Goal: Understand process/instructions: Learn how to perform a task or action

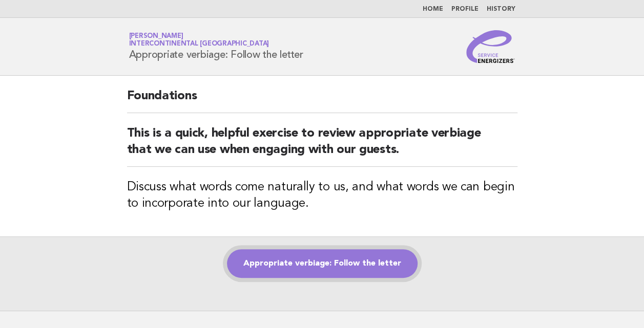
click at [308, 260] on link "Appropriate verbiage: Follow the letter" at bounding box center [322, 263] width 191 height 29
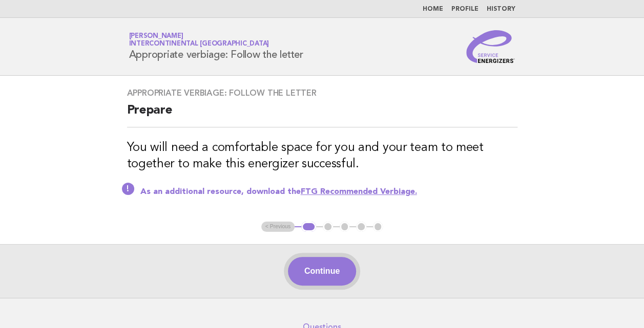
click at [351, 266] on button "Continue" at bounding box center [322, 271] width 68 height 29
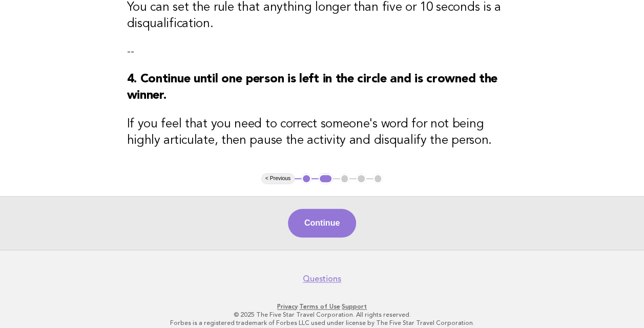
scroll to position [447, 0]
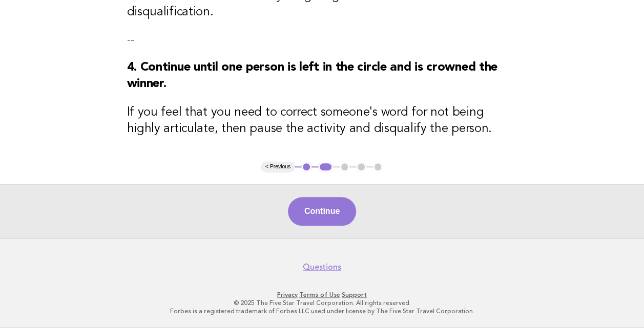
click at [271, 166] on button "< Previous" at bounding box center [277, 167] width 33 height 10
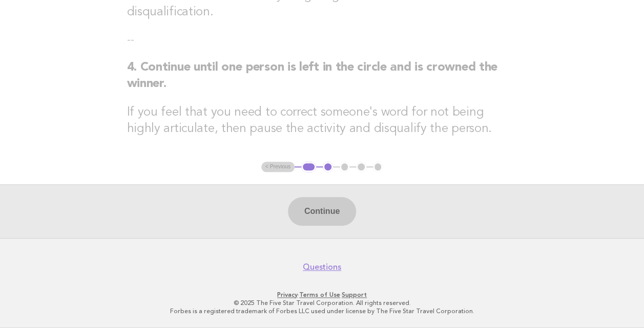
scroll to position [57, 0]
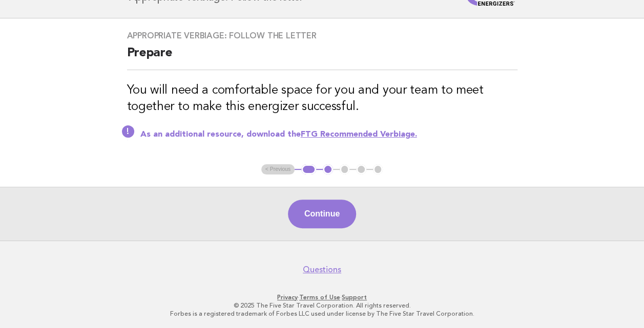
click at [343, 134] on link "FTG Recommended Verbiage." at bounding box center [359, 135] width 116 height 8
click at [336, 219] on button "Continue" at bounding box center [322, 214] width 68 height 29
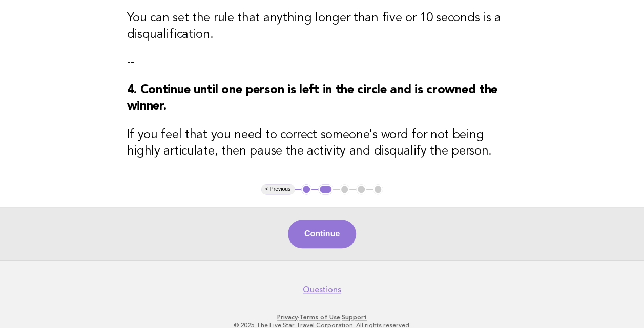
scroll to position [447, 0]
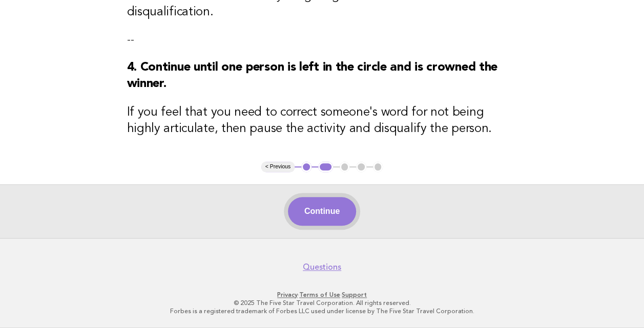
click at [295, 204] on button "Continue" at bounding box center [322, 211] width 68 height 29
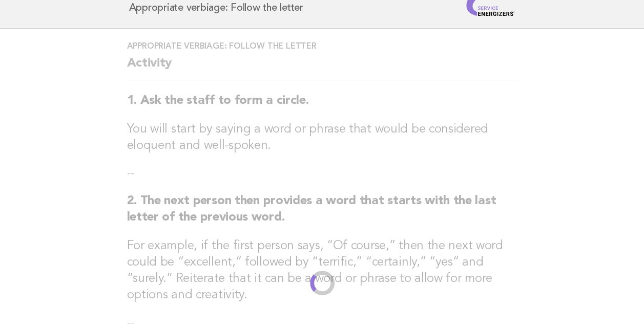
scroll to position [0, 0]
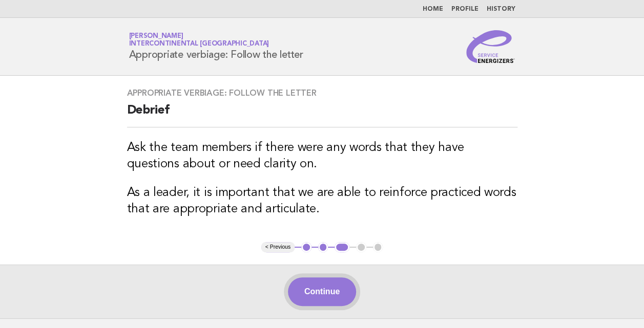
click at [335, 290] on button "Continue" at bounding box center [322, 292] width 68 height 29
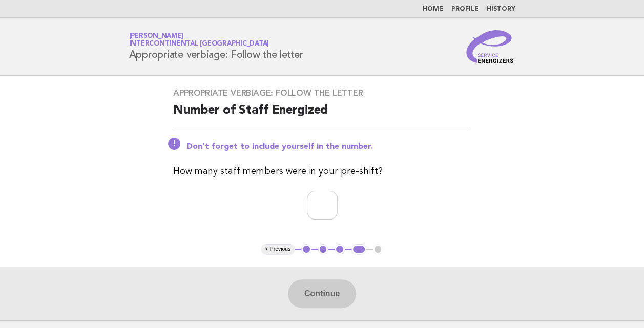
click at [279, 248] on button "< Previous" at bounding box center [277, 249] width 33 height 10
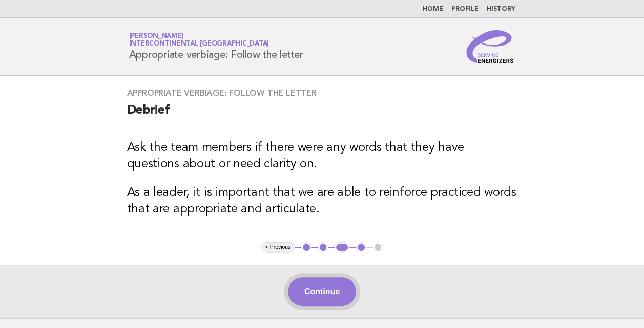
click at [304, 285] on button "Continue" at bounding box center [322, 292] width 68 height 29
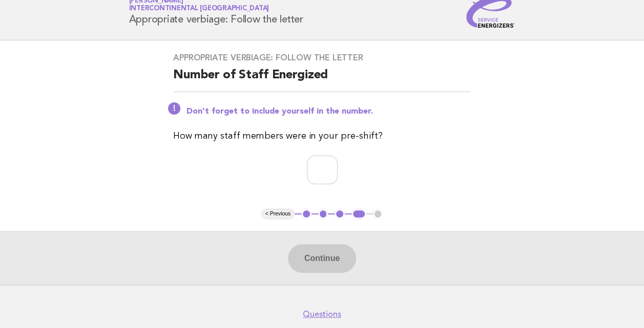
scroll to position [51, 0]
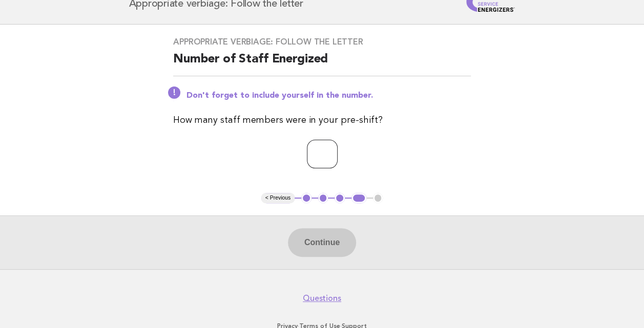
click at [328, 149] on input "number" at bounding box center [322, 154] width 31 height 29
type input "*"
click at [305, 249] on button "Continue" at bounding box center [322, 242] width 68 height 29
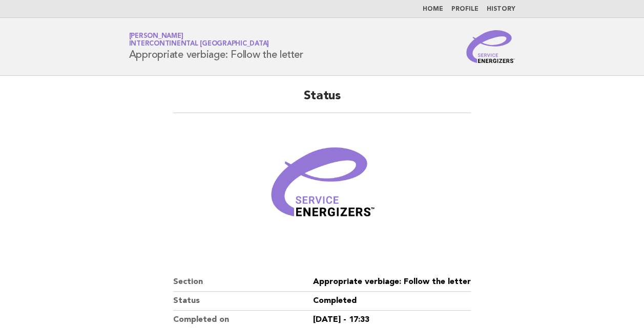
scroll to position [154, 0]
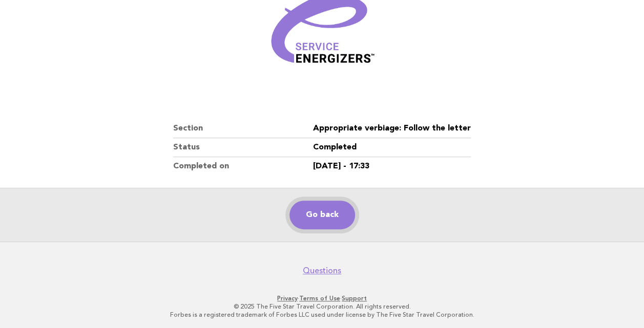
click at [323, 215] on link "Go back" at bounding box center [322, 215] width 66 height 29
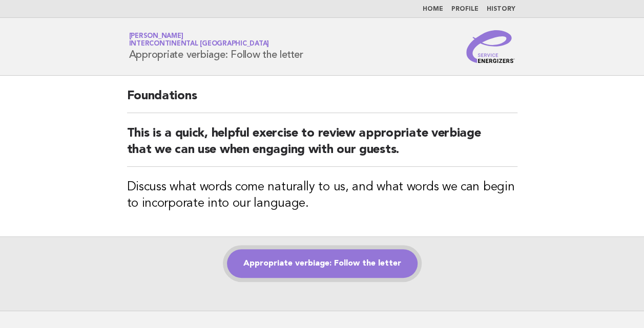
scroll to position [71, 0]
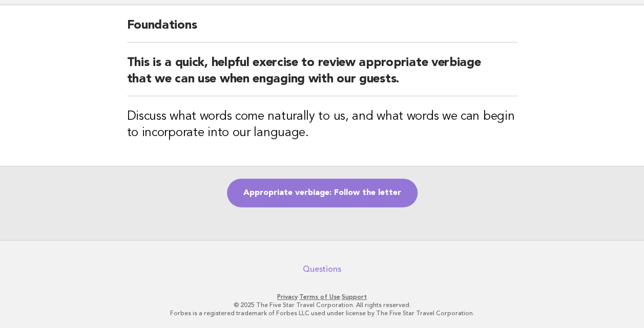
click at [312, 266] on link "Questions" at bounding box center [322, 269] width 38 height 10
click at [347, 185] on link "Appropriate verbiage: Follow the letter" at bounding box center [322, 193] width 191 height 29
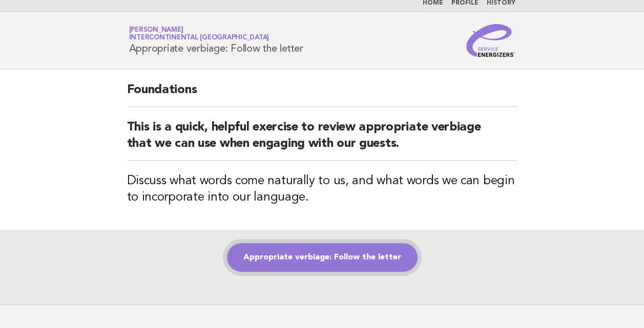
scroll to position [0, 0]
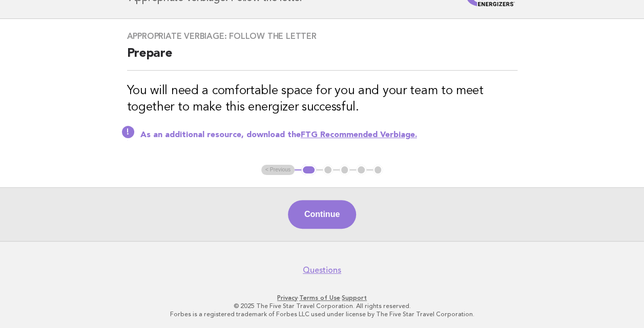
scroll to position [57, 0]
click at [324, 269] on link "Questions" at bounding box center [322, 270] width 38 height 10
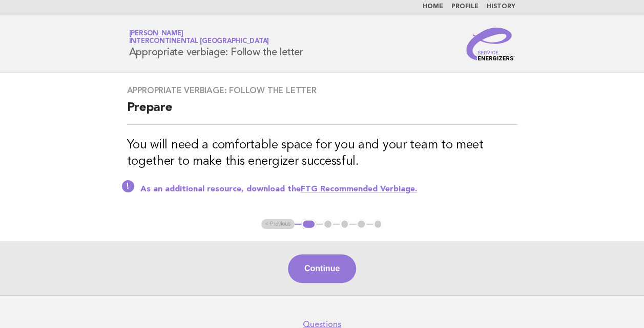
scroll to position [0, 0]
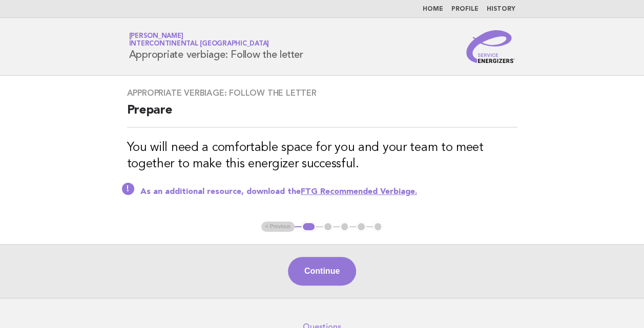
click at [280, 224] on ul "< Previous 1 2 3 4 5" at bounding box center [322, 227] width 122 height 10
click at [332, 269] on button "Continue" at bounding box center [322, 271] width 68 height 29
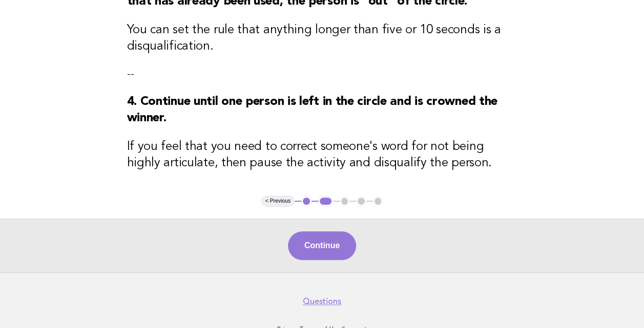
scroll to position [447, 0]
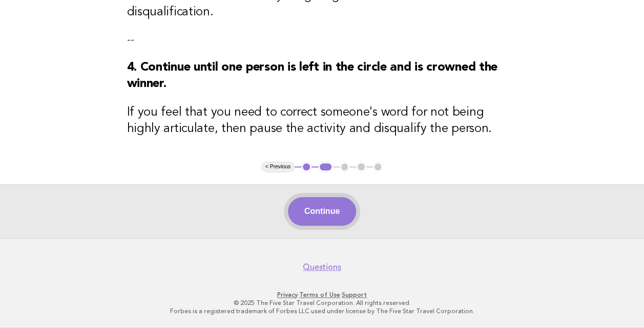
click at [313, 208] on button "Continue" at bounding box center [322, 211] width 68 height 29
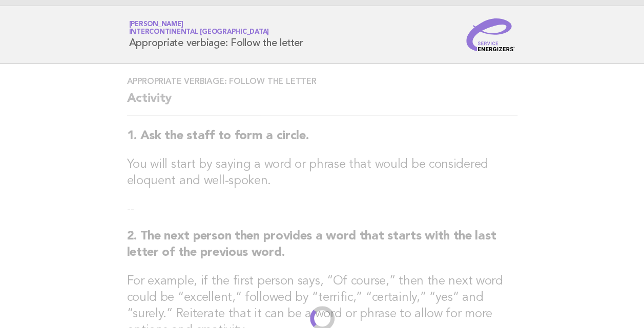
scroll to position [0, 0]
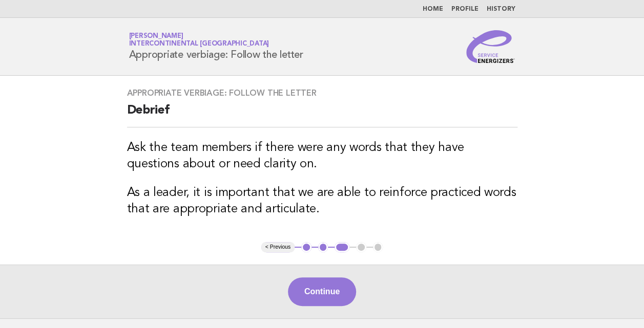
drag, startPoint x: 129, startPoint y: 55, endPoint x: 310, endPoint y: 49, distance: 181.9
click at [310, 49] on div "Service Energizers [PERSON_NAME] InterContinental [GEOGRAPHIC_DATA] Appropriate…" at bounding box center [322, 46] width 415 height 33
copy h1 "Appropriate verbiage: Follow the letter"
click at [336, 292] on button "Continue" at bounding box center [322, 292] width 68 height 29
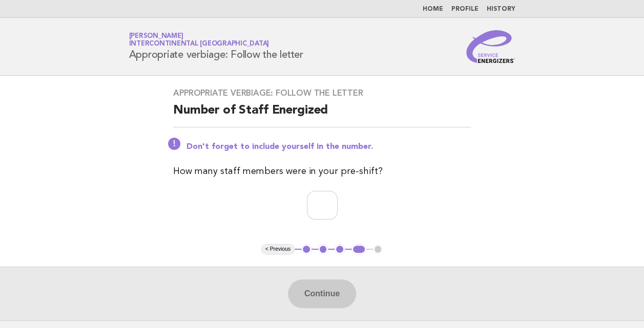
click at [278, 253] on button "< Previous" at bounding box center [277, 249] width 33 height 10
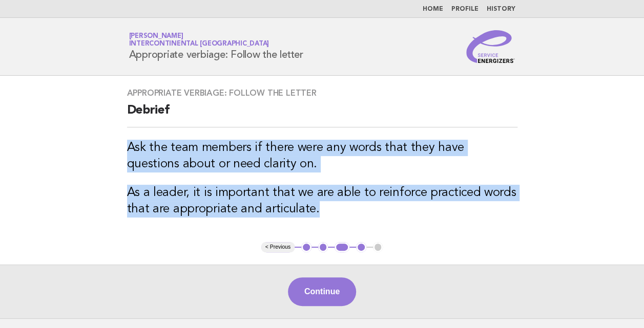
drag, startPoint x: 128, startPoint y: 147, endPoint x: 370, endPoint y: 208, distance: 249.7
click at [370, 208] on div "Appropriate verbiage: Follow the letter Debrief Ask the team members if there w…" at bounding box center [322, 159] width 415 height 166
copy div "Ask the team members if there were any words that they have questions about or …"
click at [282, 249] on button "< Previous" at bounding box center [277, 247] width 33 height 10
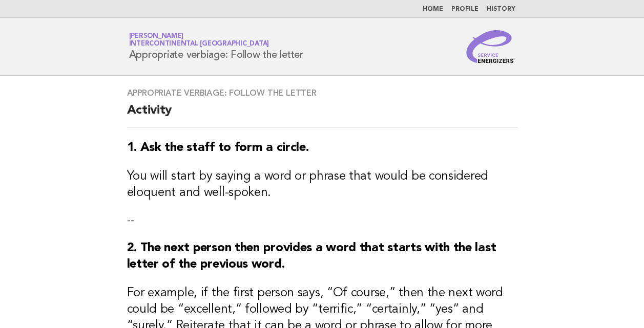
scroll to position [307, 0]
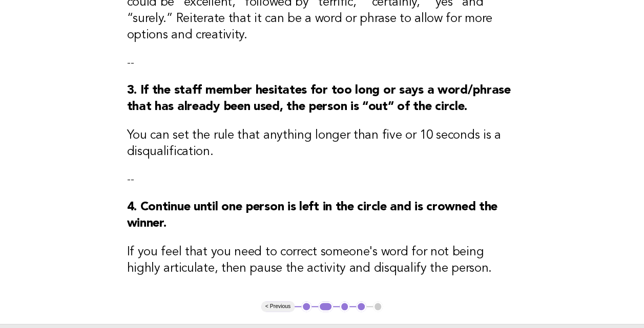
click at [271, 309] on button "< Previous" at bounding box center [277, 307] width 33 height 10
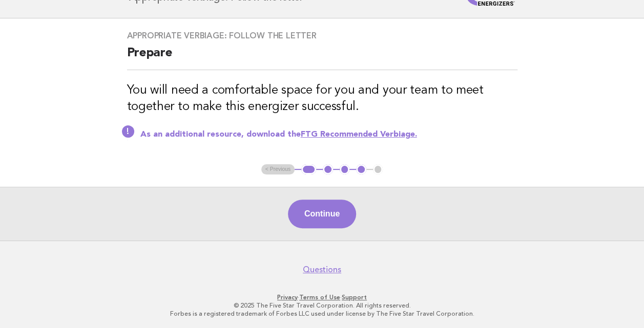
scroll to position [6, 0]
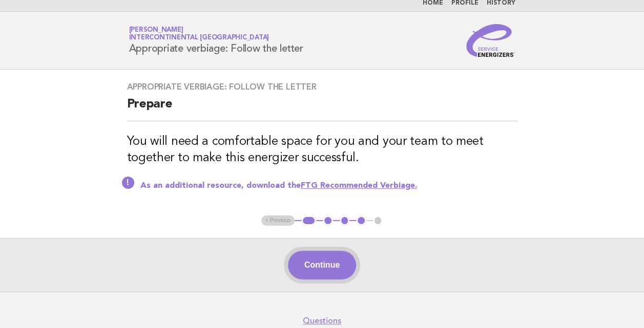
click at [313, 257] on button "Continue" at bounding box center [322, 265] width 68 height 29
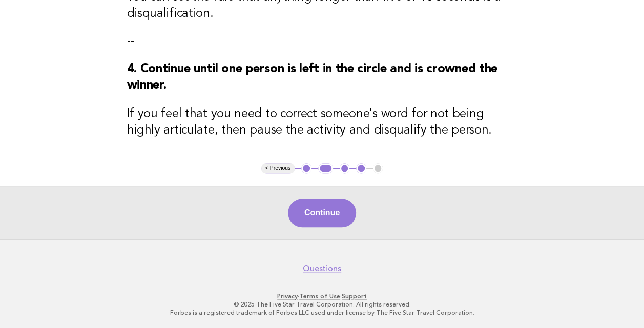
scroll to position [447, 0]
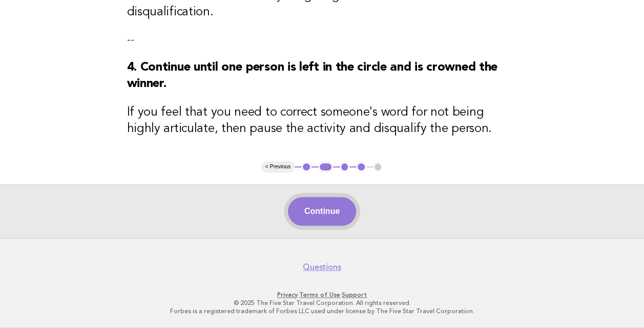
click at [335, 207] on button "Continue" at bounding box center [322, 211] width 68 height 29
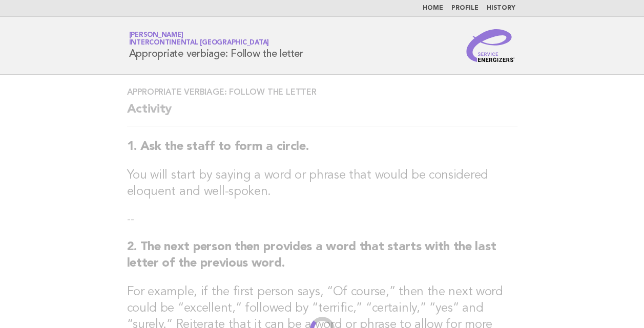
scroll to position [0, 0]
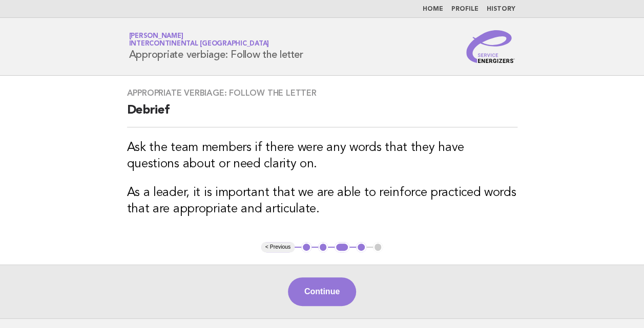
click at [288, 243] on button "< Previous" at bounding box center [277, 247] width 33 height 10
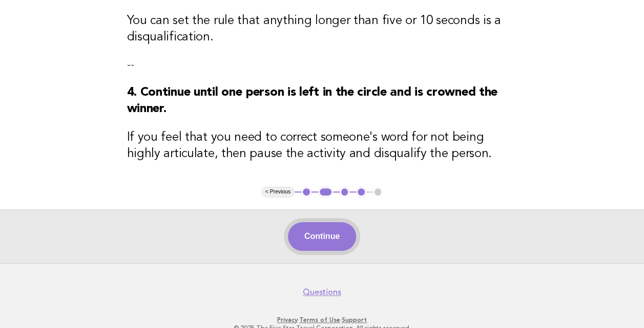
scroll to position [447, 0]
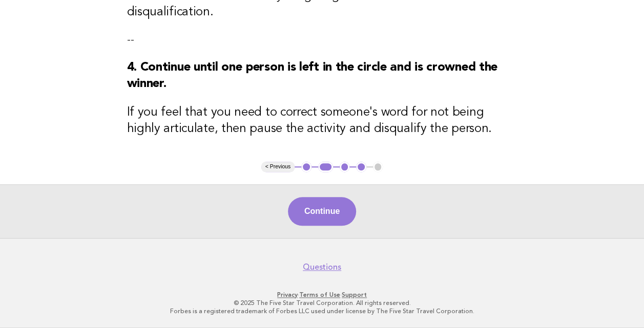
click at [277, 170] on button "< Previous" at bounding box center [277, 167] width 33 height 10
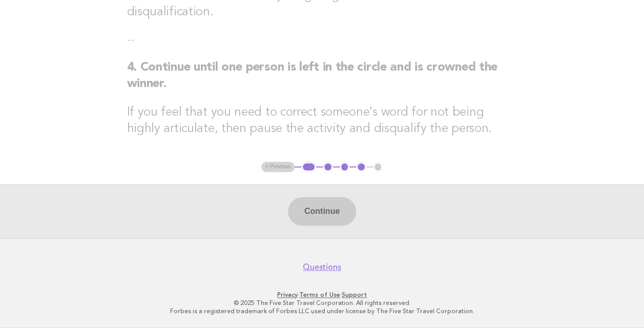
scroll to position [57, 0]
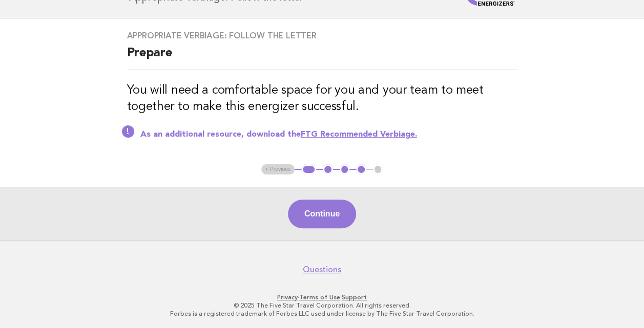
click at [381, 128] on div "As an additional resource, download the FTG Recommended Verbiage." at bounding box center [322, 134] width 390 height 12
click at [380, 131] on link "FTG Recommended Verbiage." at bounding box center [359, 135] width 116 height 8
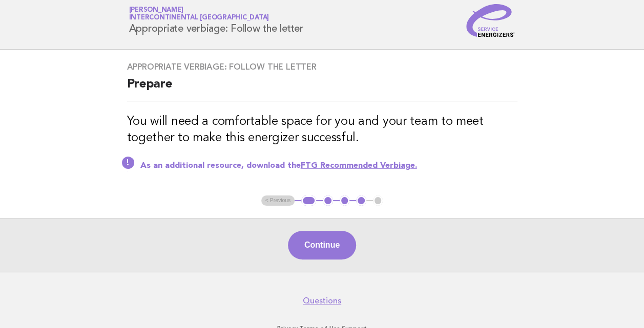
scroll to position [0, 0]
